Goal: Find specific page/section: Find specific page/section

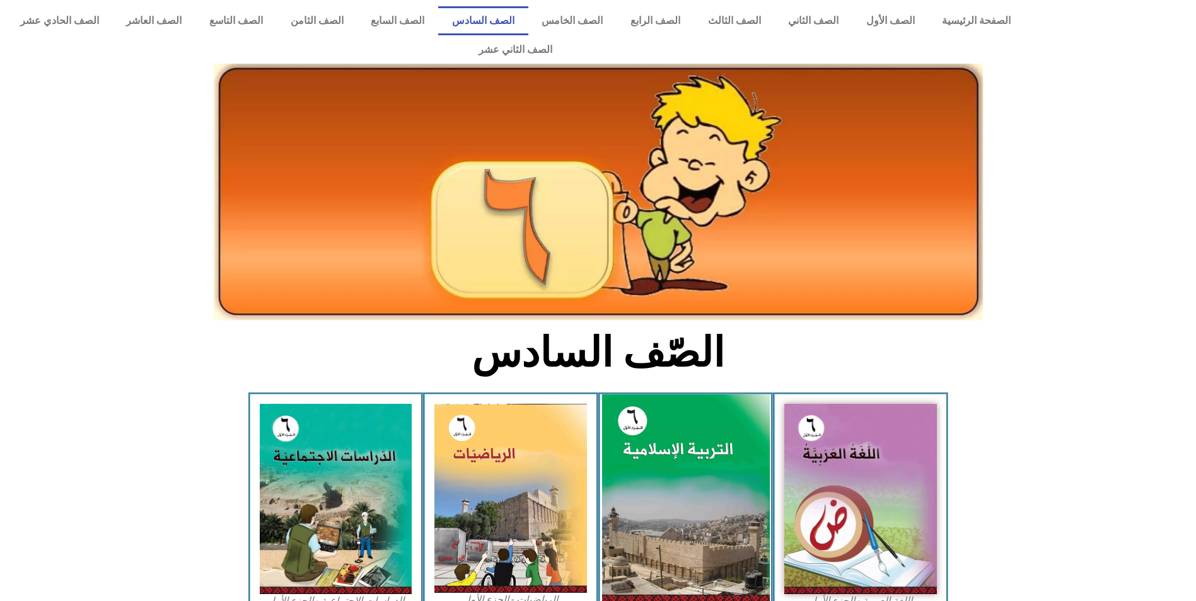
click at [752, 480] on img at bounding box center [685, 499] width 168 height 209
click at [710, 482] on img at bounding box center [685, 499] width 168 height 209
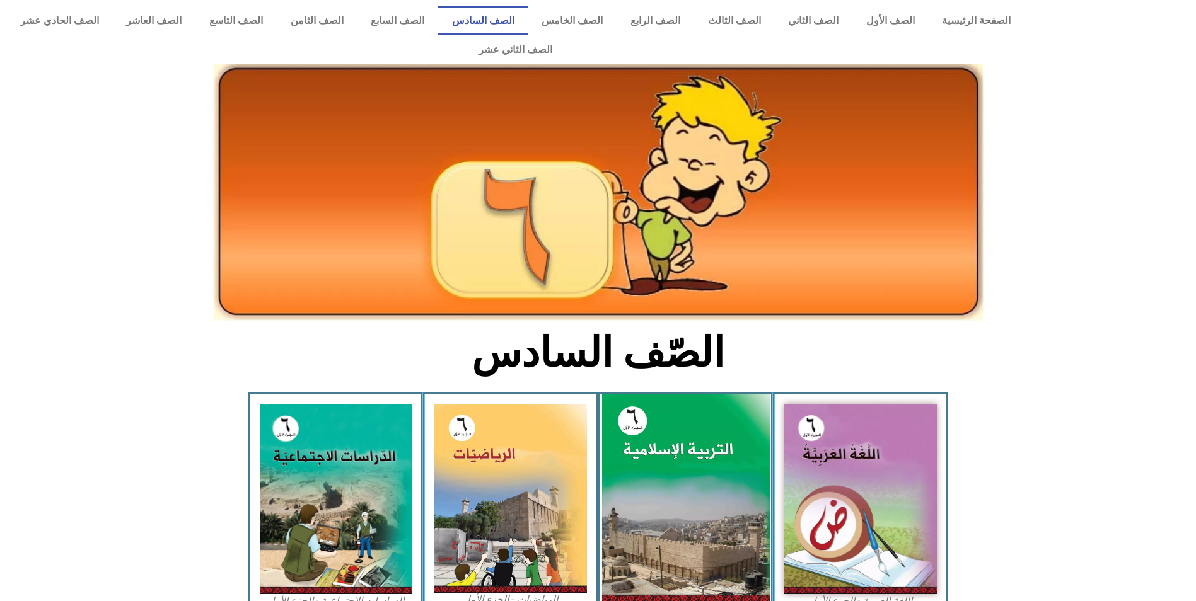
click at [710, 482] on img at bounding box center [685, 499] width 168 height 209
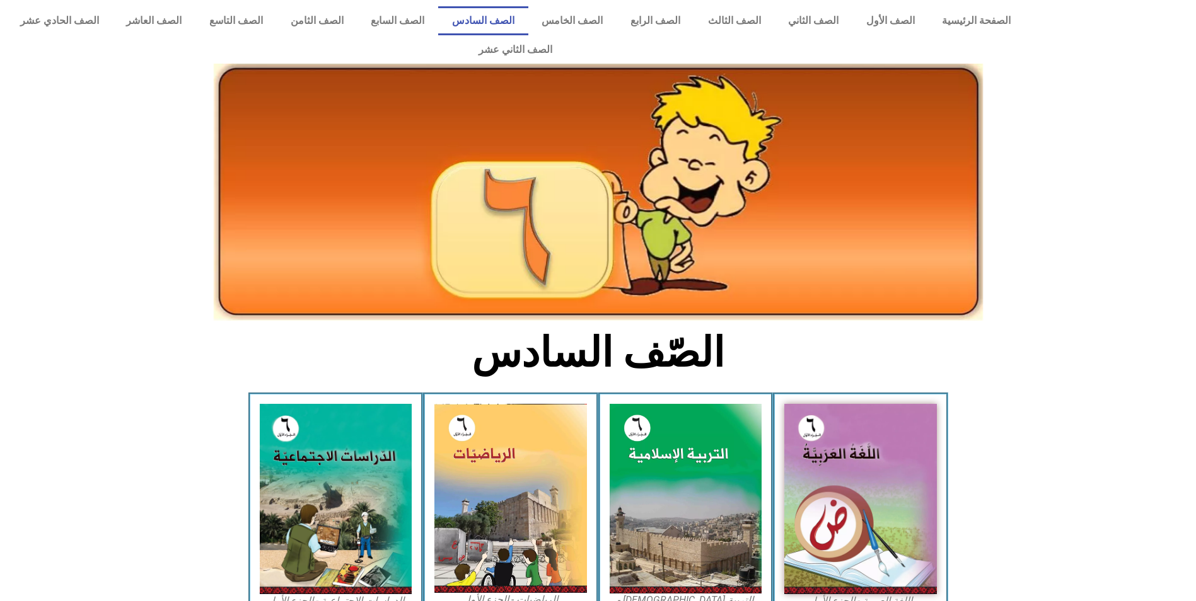
click at [968, 3] on div "الصفحة الرئيسية الصف الأول الصف الثاني الصف الثالث الصف الرابع الصف الخامس الصف…" at bounding box center [515, 35] width 1031 height 71
click at [967, 21] on link "الصفحة الرئيسية" at bounding box center [977, 20] width 96 height 29
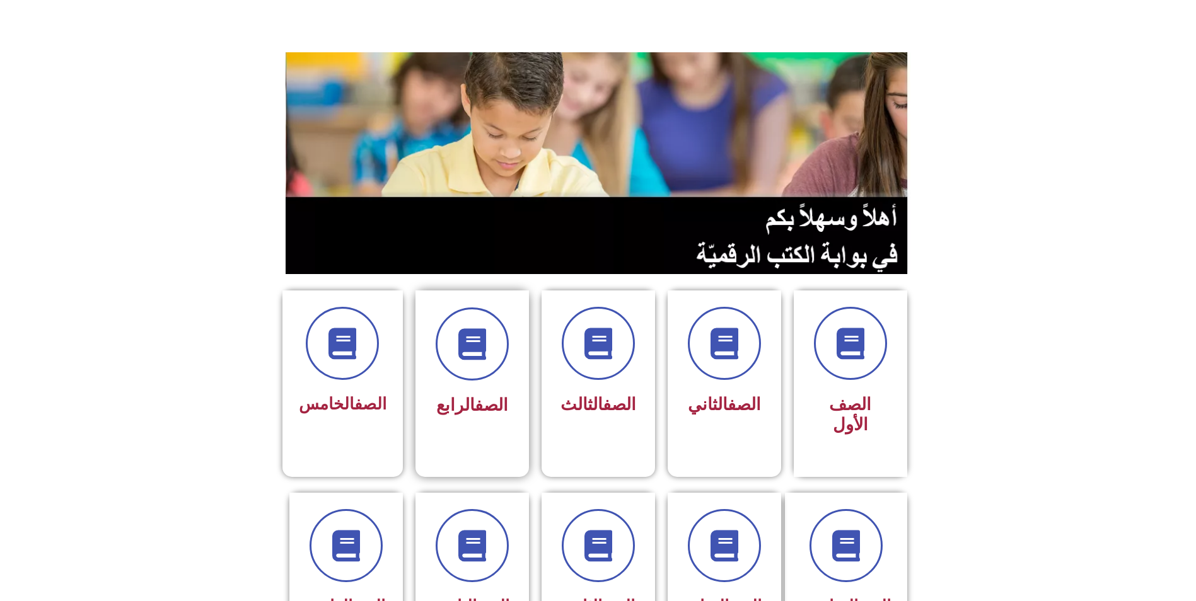
scroll to position [126, 0]
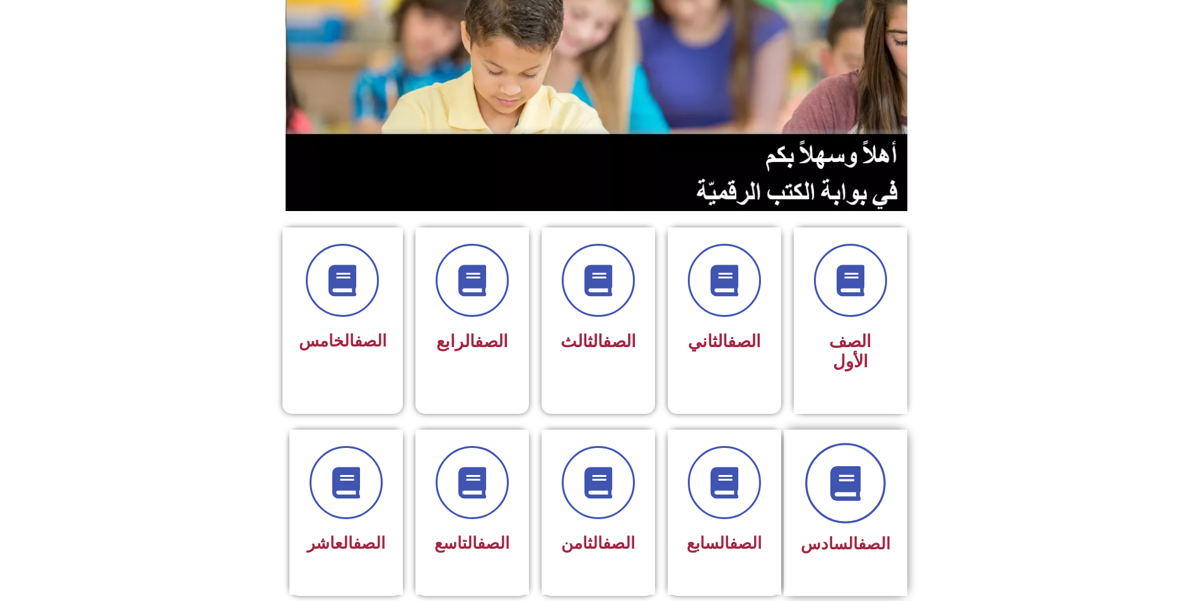
click at [818, 443] on span at bounding box center [845, 483] width 81 height 81
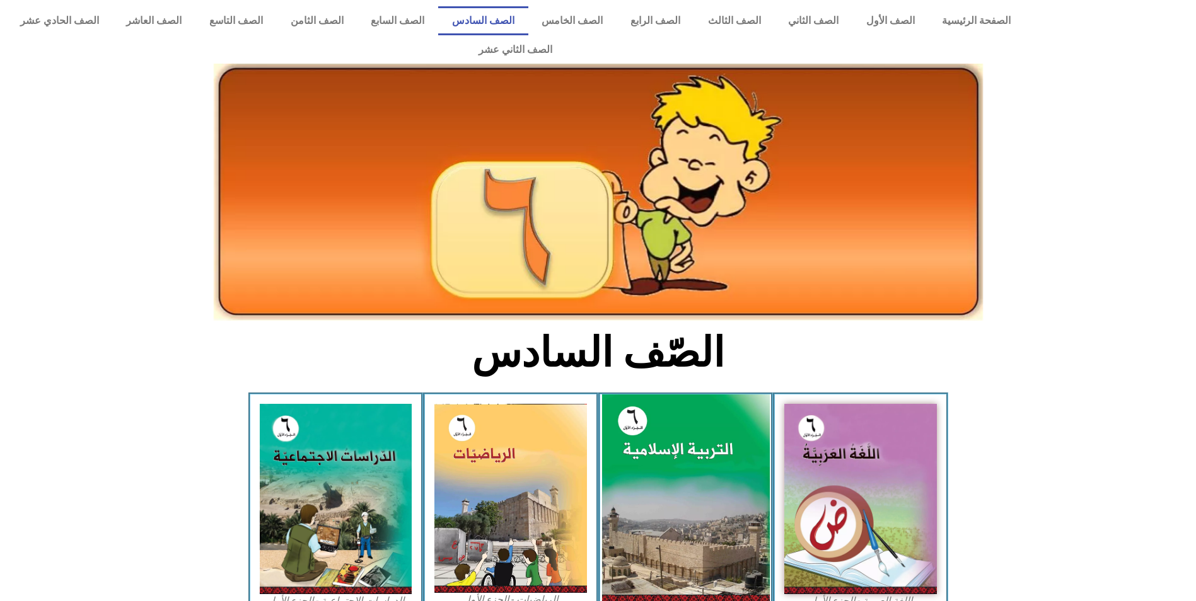
click at [664, 461] on img at bounding box center [685, 499] width 168 height 209
click at [677, 461] on img at bounding box center [685, 499] width 168 height 209
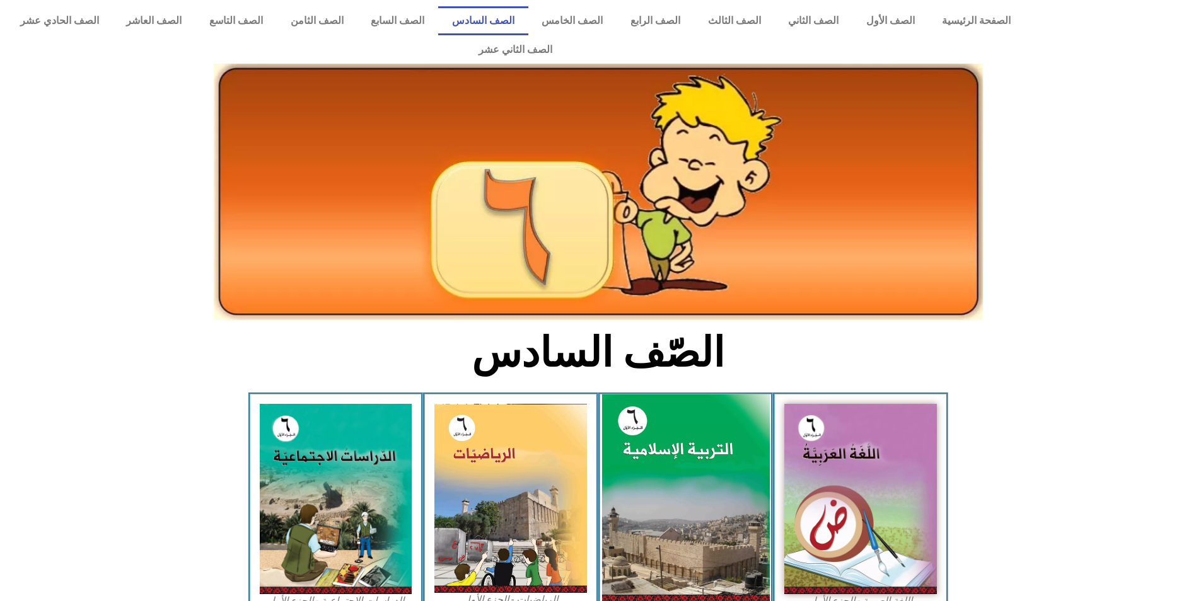
click at [677, 461] on img at bounding box center [685, 499] width 168 height 209
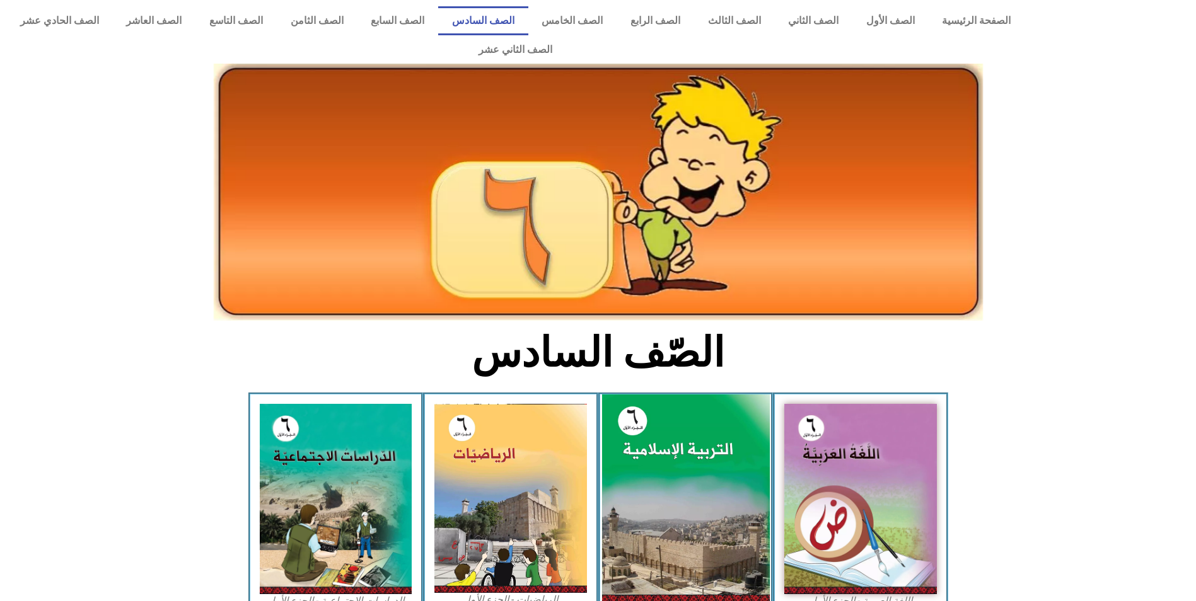
click at [677, 461] on img at bounding box center [685, 499] width 168 height 209
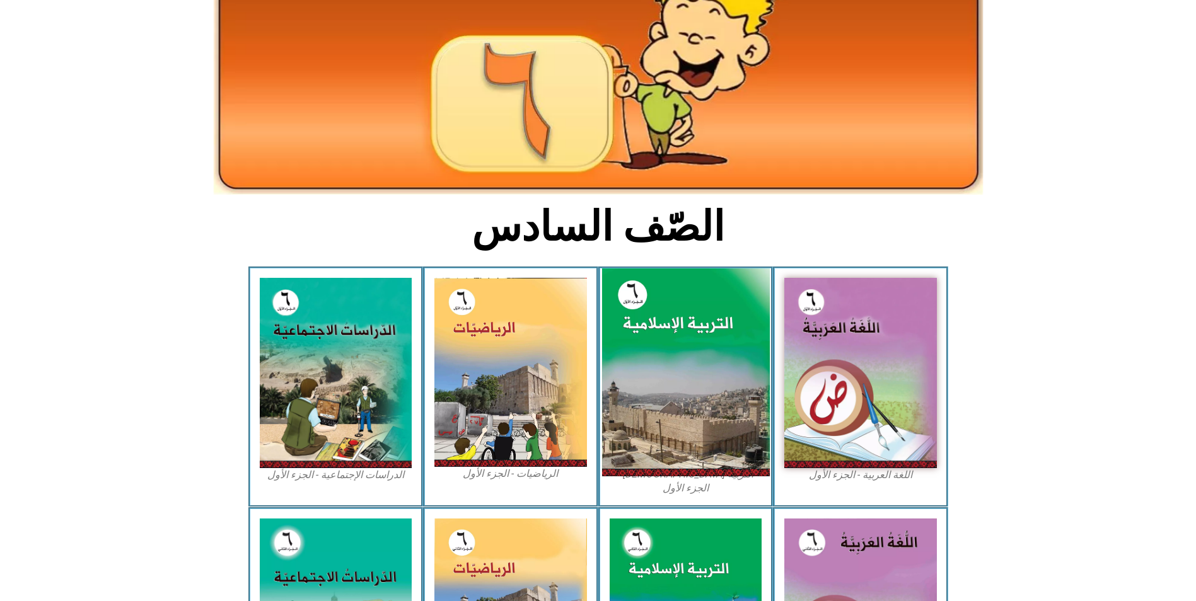
scroll to position [189, 0]
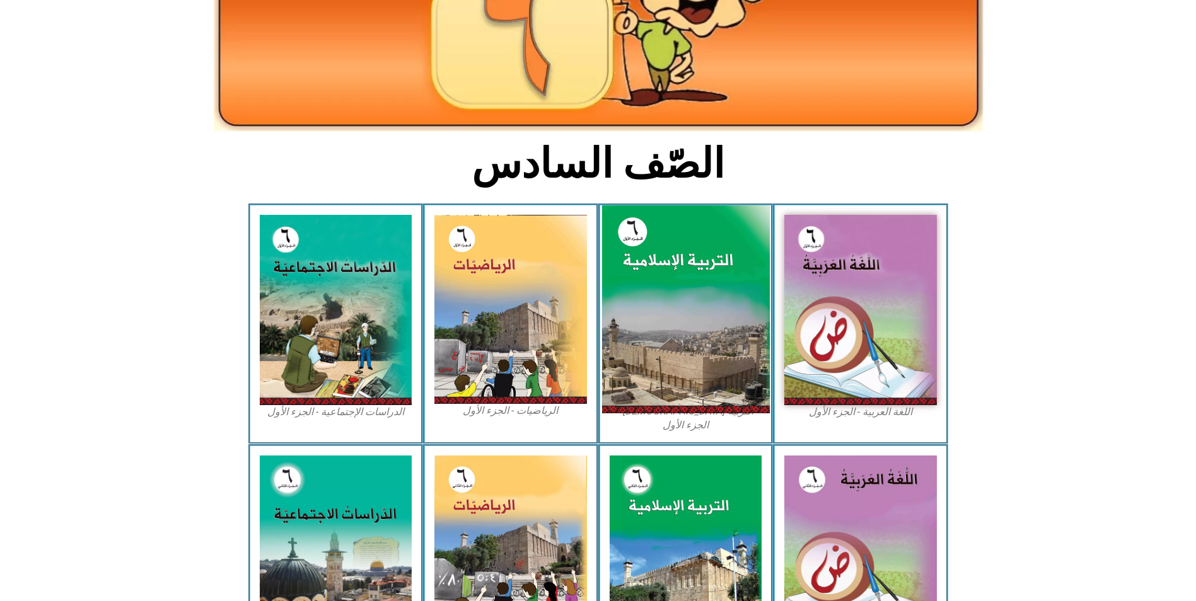
click at [670, 279] on img at bounding box center [685, 310] width 168 height 209
drag, startPoint x: 671, startPoint y: 279, endPoint x: 746, endPoint y: 297, distance: 77.2
click at [746, 297] on img at bounding box center [685, 310] width 168 height 209
click at [741, 258] on img at bounding box center [685, 310] width 168 height 209
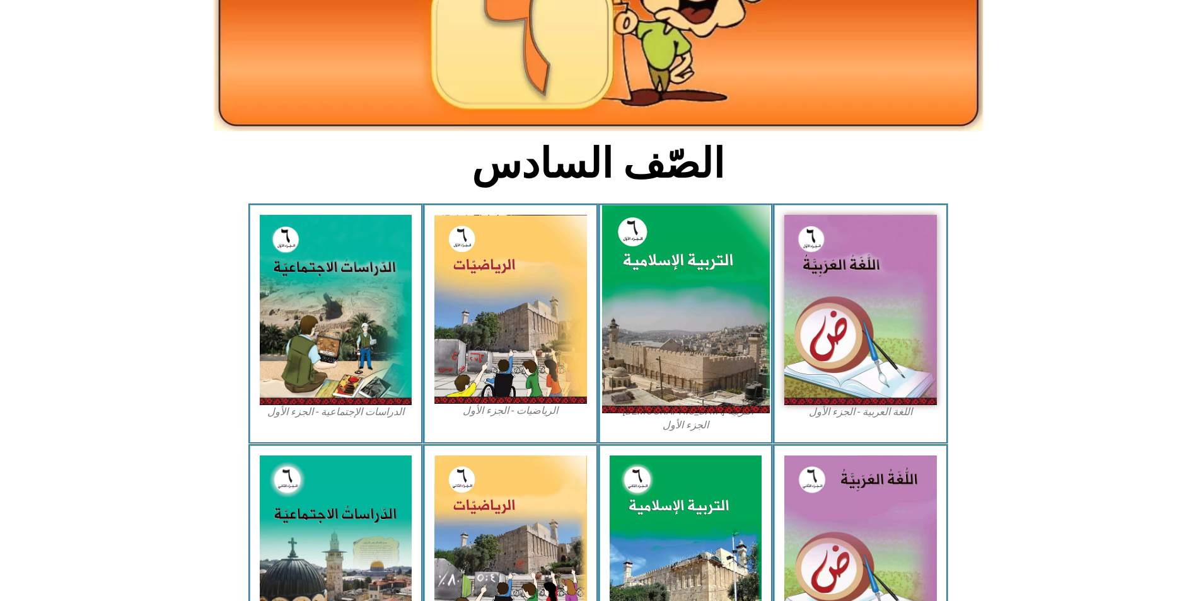
click at [702, 207] on img at bounding box center [685, 310] width 168 height 209
click at [728, 280] on img at bounding box center [685, 310] width 168 height 209
click at [729, 280] on img at bounding box center [685, 310] width 168 height 209
click at [729, 277] on img at bounding box center [685, 310] width 168 height 209
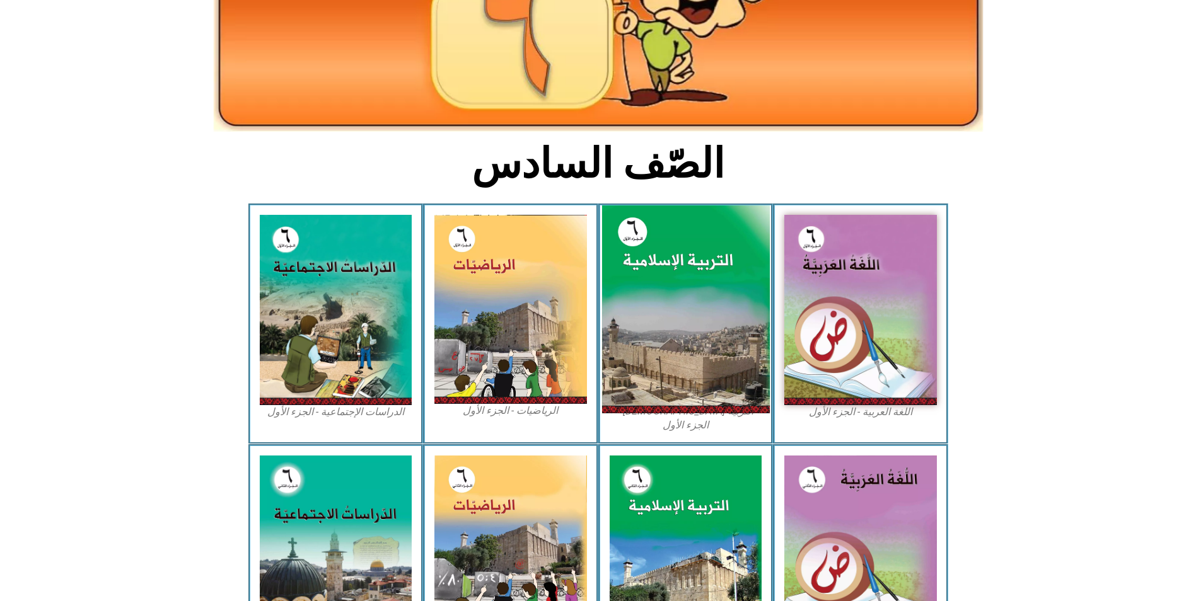
click at [729, 277] on img at bounding box center [685, 310] width 168 height 209
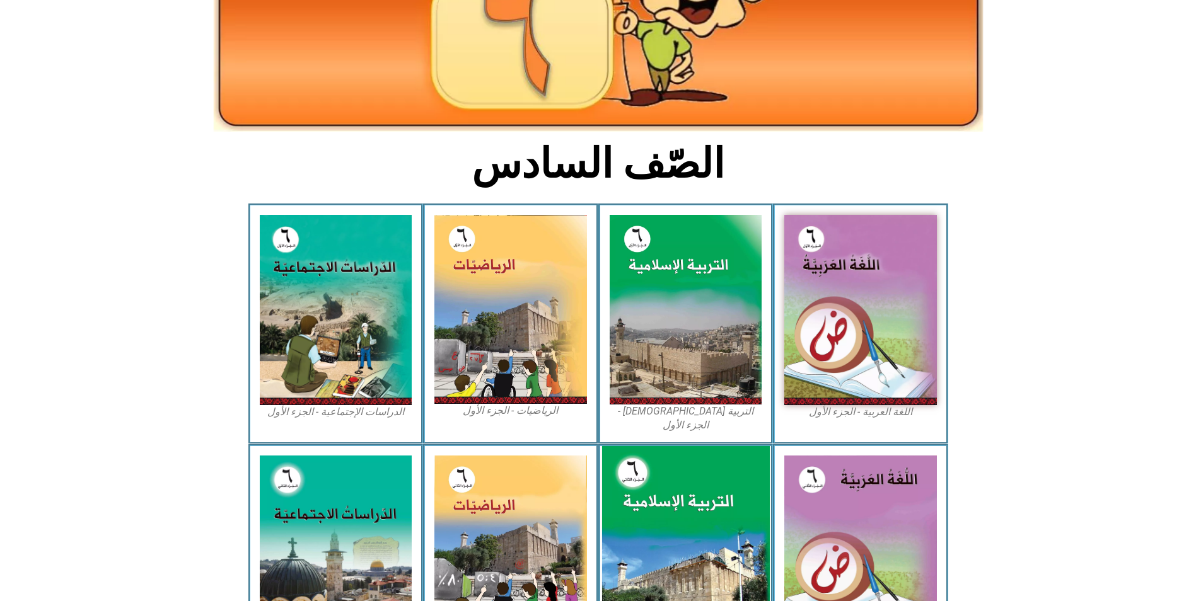
click at [705, 482] on img at bounding box center [685, 551] width 168 height 210
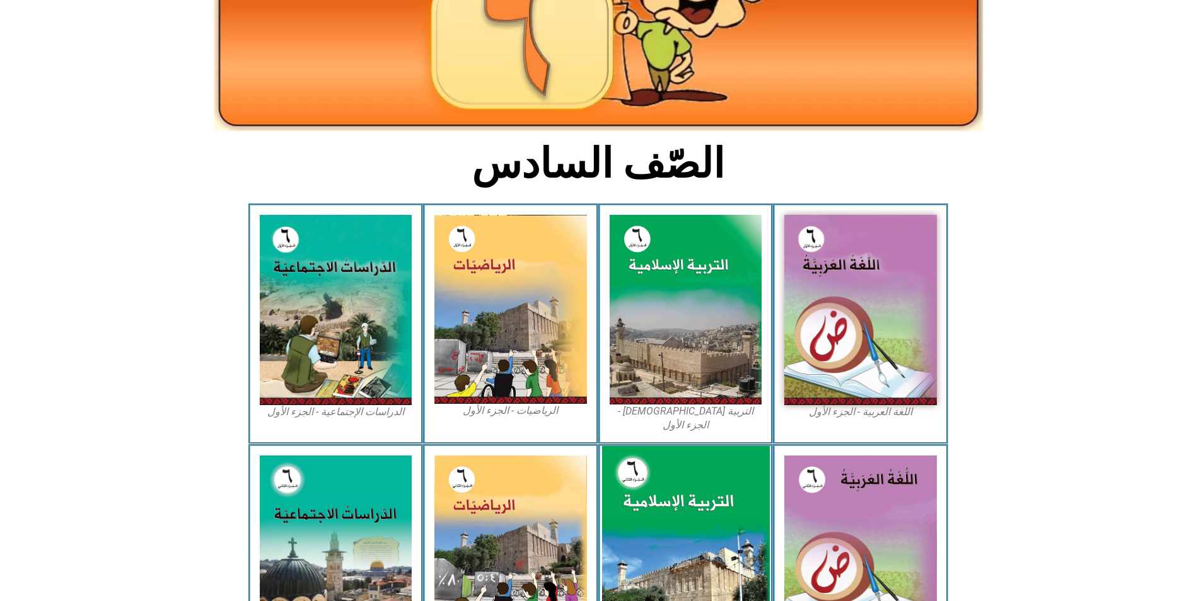
click at [705, 482] on img at bounding box center [685, 551] width 168 height 210
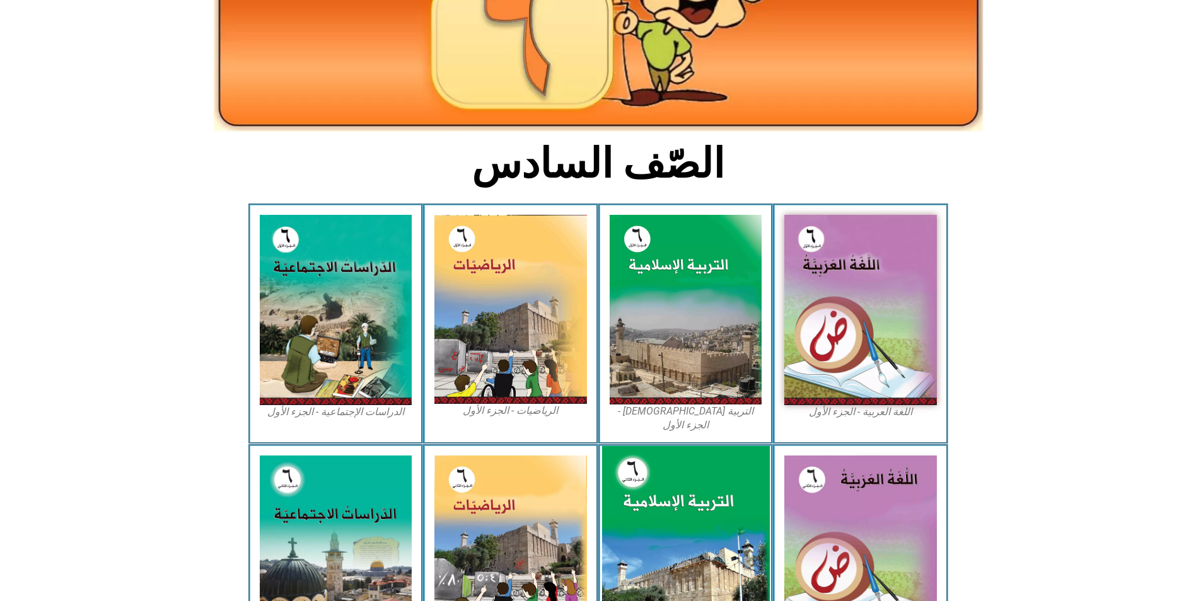
click at [705, 482] on img at bounding box center [685, 551] width 168 height 210
click at [693, 458] on img at bounding box center [685, 551] width 168 height 210
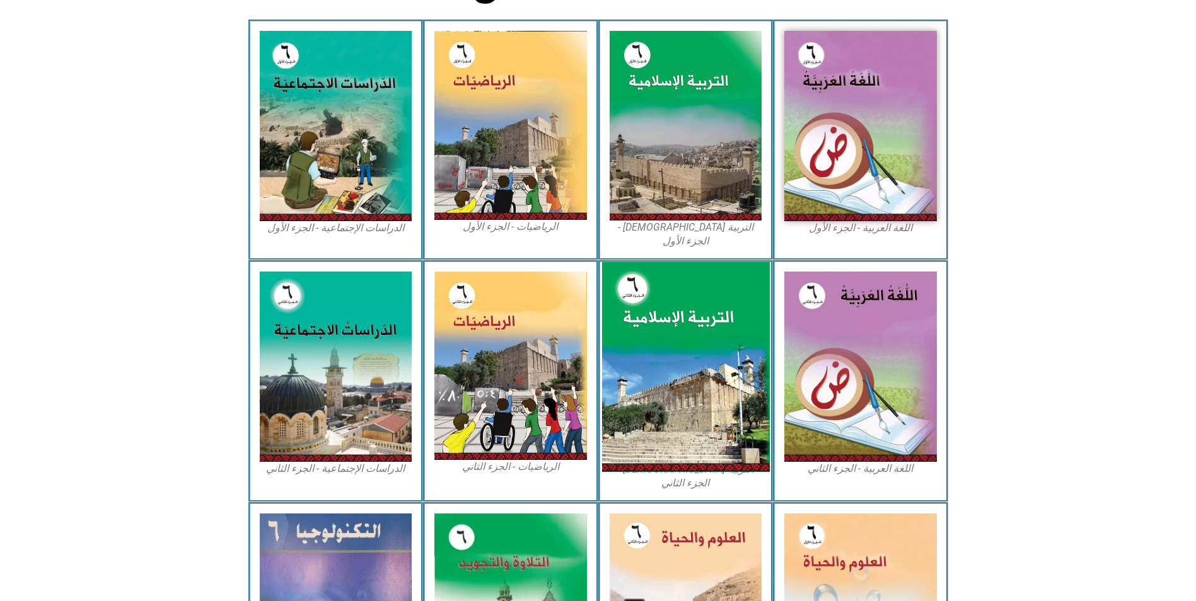
scroll to position [441, 0]
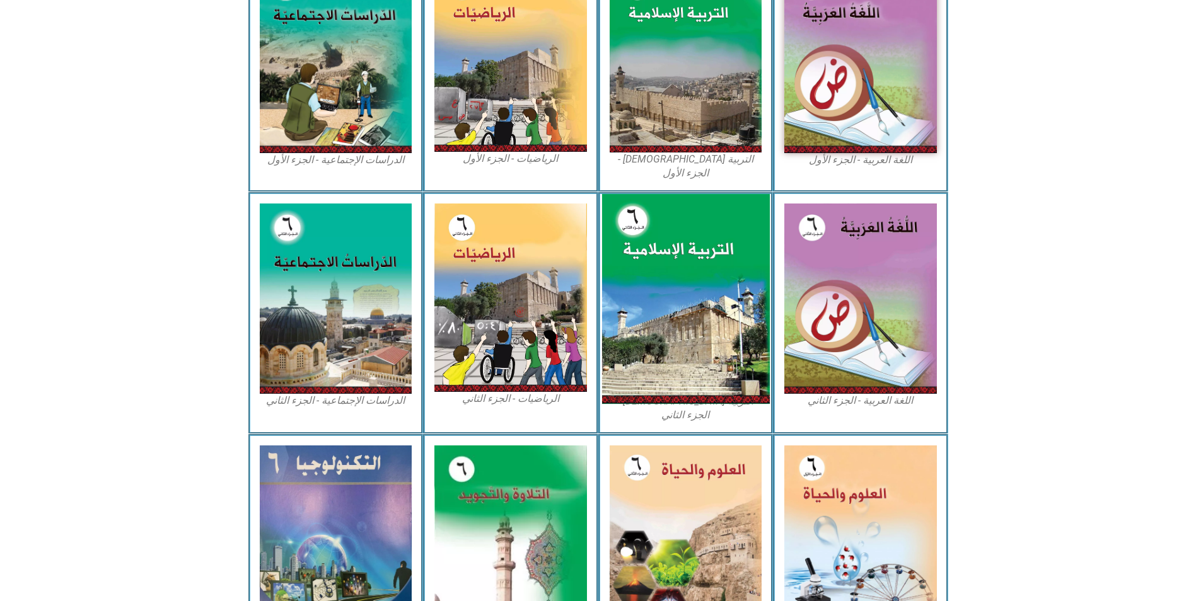
click at [729, 271] on img at bounding box center [685, 299] width 168 height 210
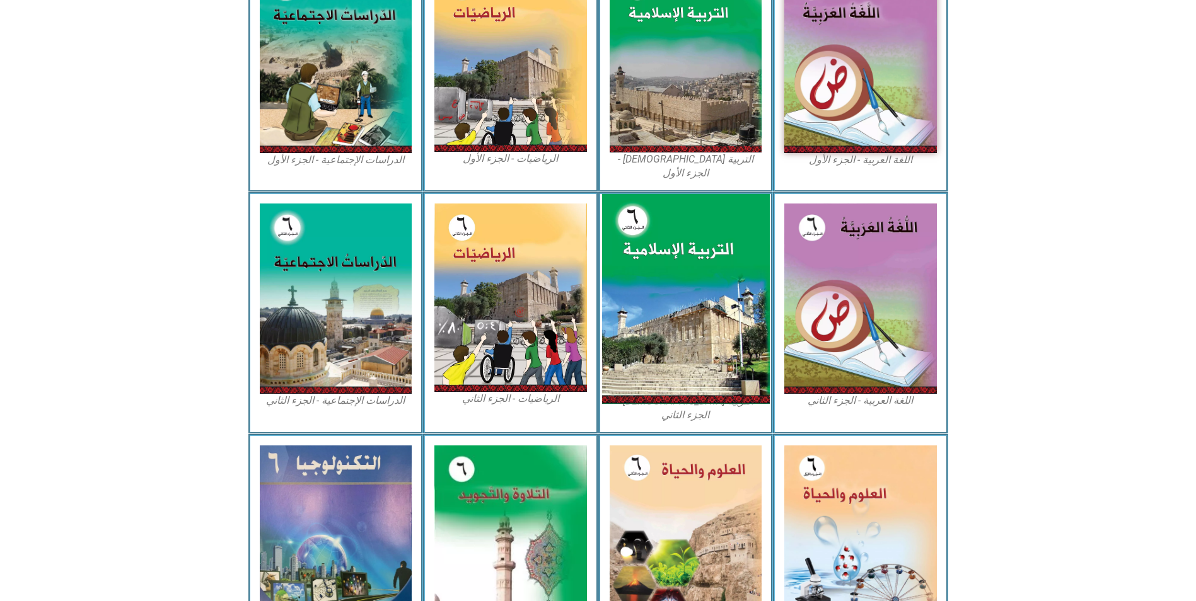
click at [684, 277] on img at bounding box center [685, 299] width 168 height 210
drag, startPoint x: 684, startPoint y: 277, endPoint x: 697, endPoint y: 352, distance: 76.1
click at [697, 352] on img at bounding box center [685, 299] width 168 height 210
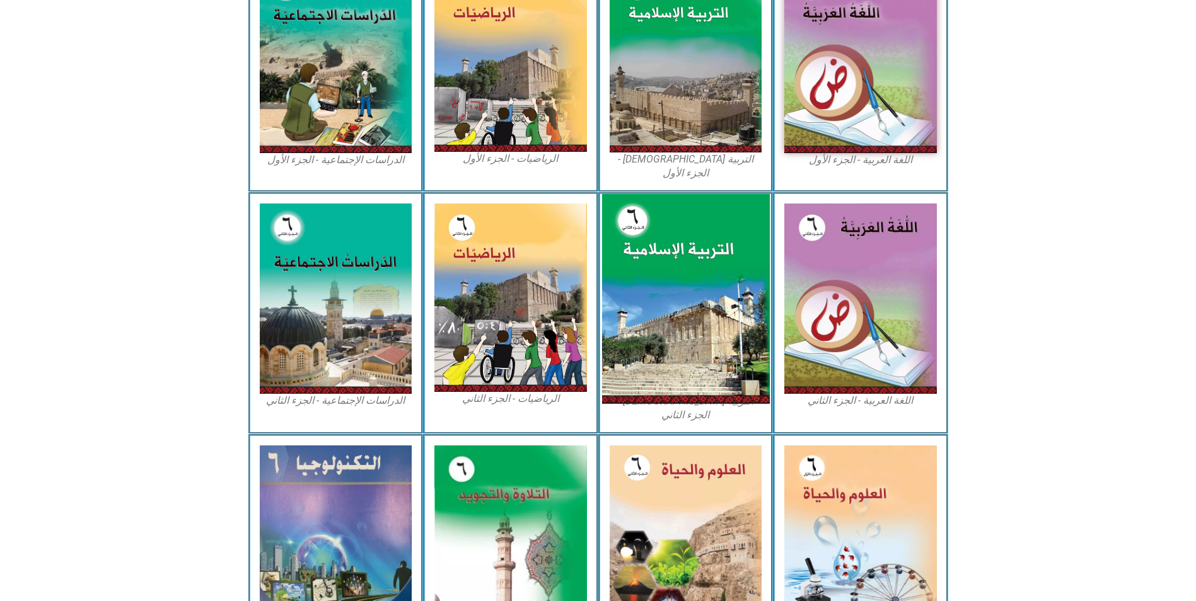
click at [697, 352] on img at bounding box center [685, 299] width 168 height 210
click at [690, 333] on img at bounding box center [685, 299] width 168 height 210
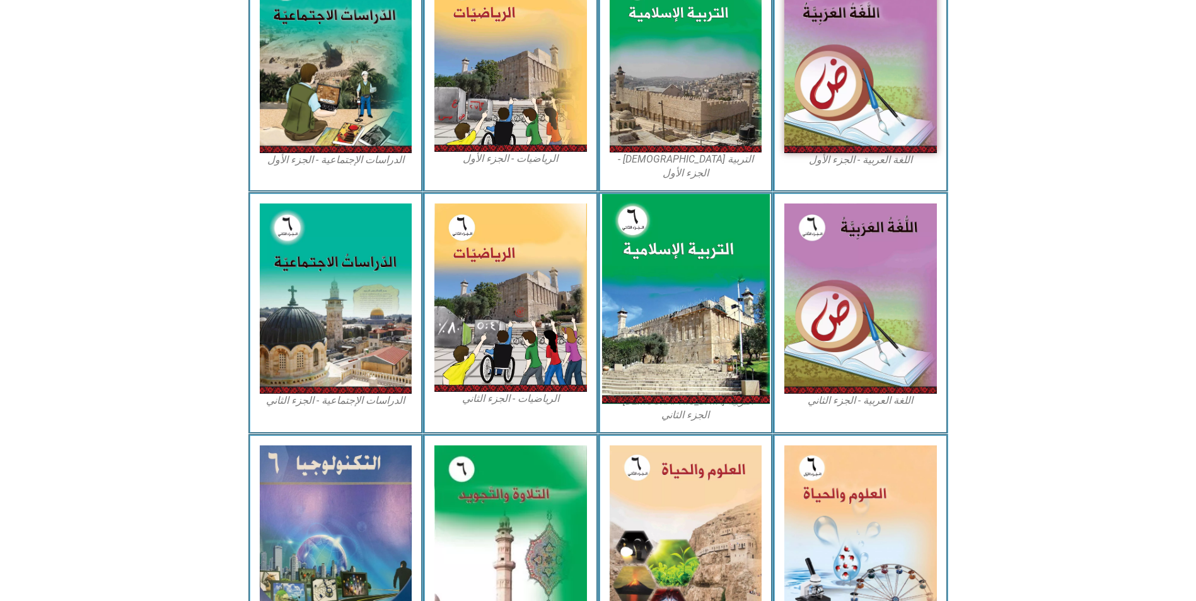
click at [690, 333] on img at bounding box center [685, 299] width 168 height 210
click at [692, 312] on img at bounding box center [685, 299] width 168 height 210
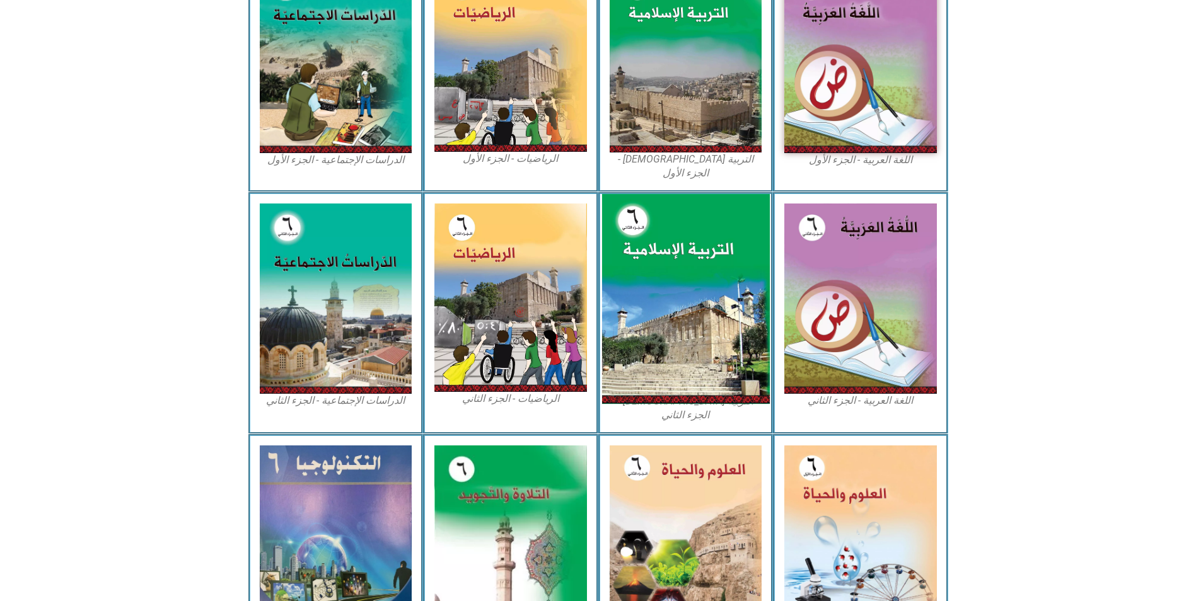
click at [692, 312] on img at bounding box center [685, 299] width 168 height 210
